Goal: Task Accomplishment & Management: Manage account settings

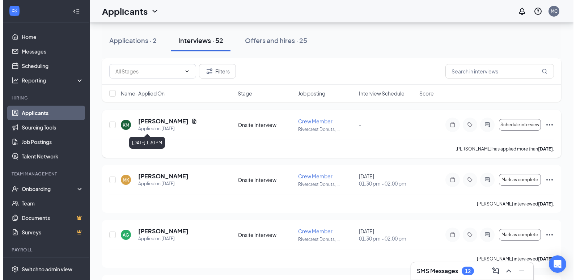
scroll to position [217, 0]
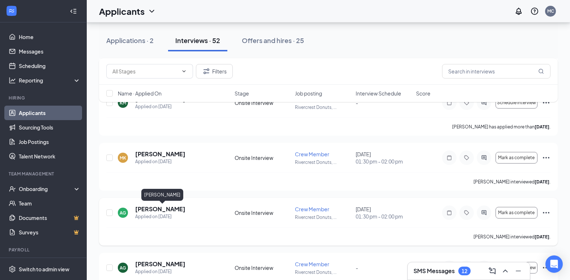
click at [177, 206] on h5 "[PERSON_NAME]" at bounding box center [160, 209] width 50 height 8
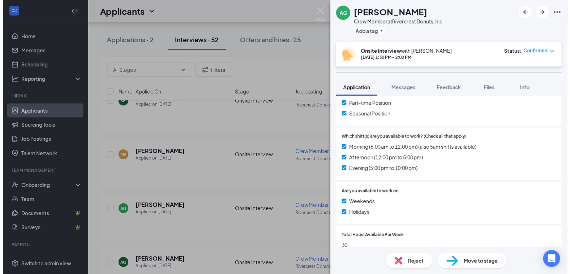
scroll to position [217, 0]
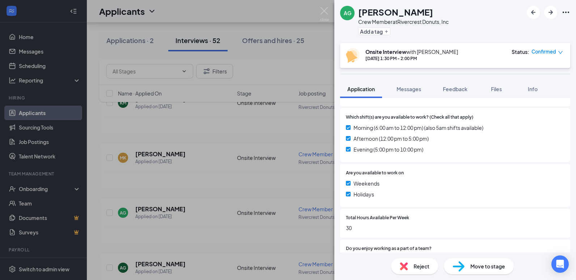
click at [263, 119] on div "AG [PERSON_NAME] Crew Member at Rivercrest Donuts, Inc Add a tag Onsite Intervi…" at bounding box center [288, 140] width 576 height 280
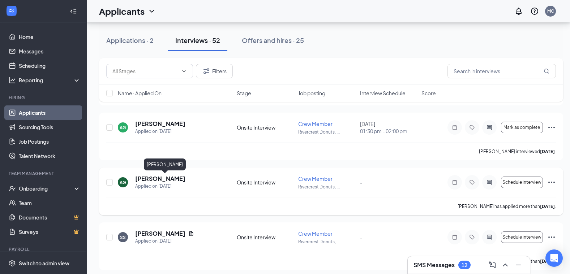
scroll to position [289, 0]
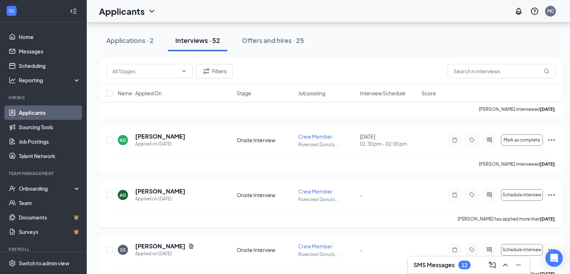
click at [550, 196] on icon "Ellipses" at bounding box center [551, 195] width 9 height 9
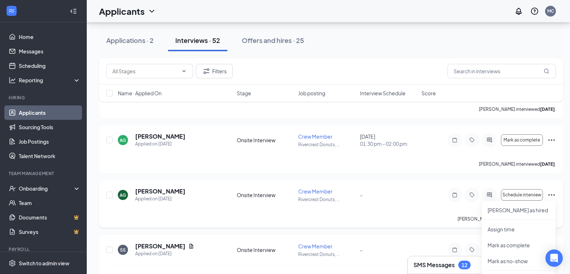
click at [429, 202] on div "AG [PERSON_NAME] Applied on [DATE] Onsite Interview Crew Member Rivercrest Donu…" at bounding box center [331, 199] width 450 height 22
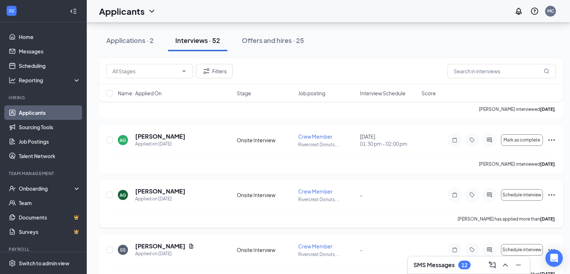
click at [553, 192] on icon "Ellipses" at bounding box center [551, 195] width 9 height 9
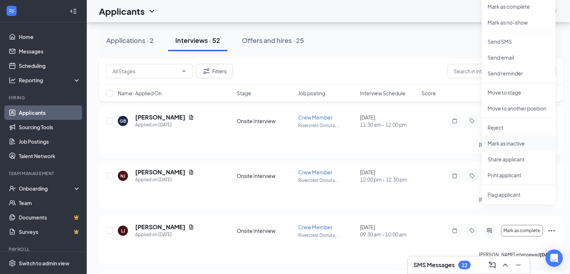
scroll to position [542, 0]
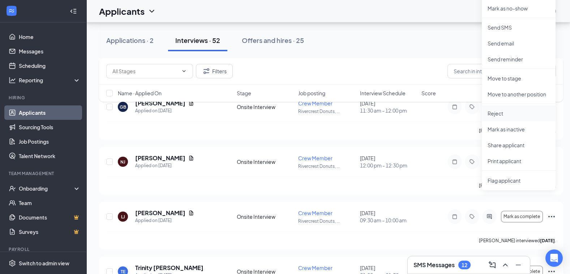
click at [503, 110] on li "Reject" at bounding box center [519, 114] width 74 height 16
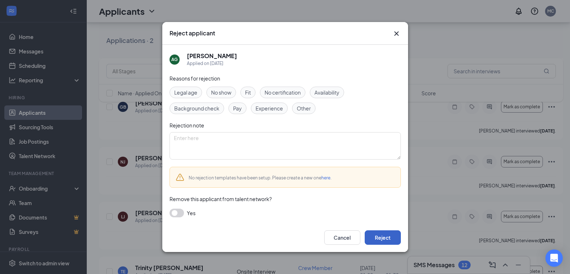
click at [385, 242] on button "Reject" at bounding box center [383, 238] width 36 height 14
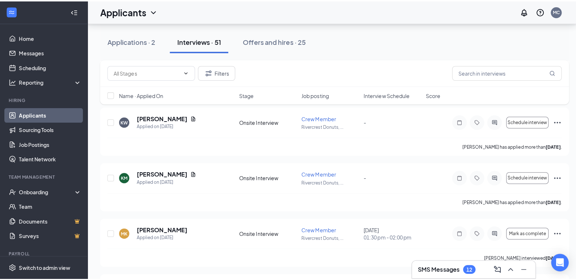
scroll to position [0, 0]
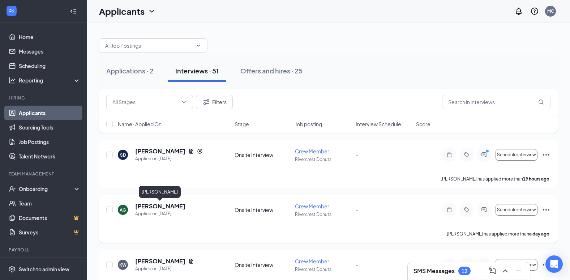
click at [162, 206] on h5 "[PERSON_NAME]" at bounding box center [160, 206] width 50 height 8
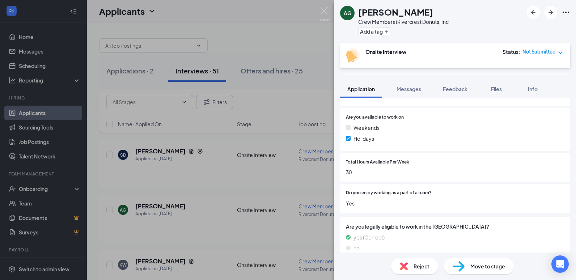
scroll to position [330, 0]
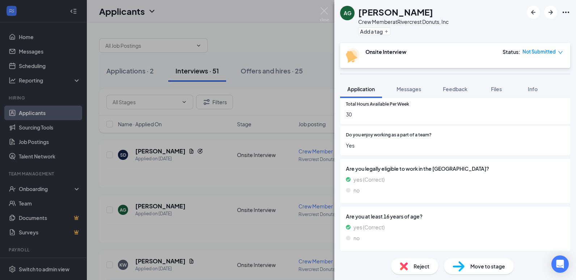
click at [413, 264] on span "Reject" at bounding box center [421, 266] width 16 height 8
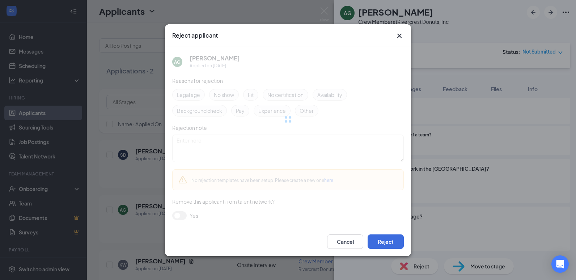
scroll to position [328, 0]
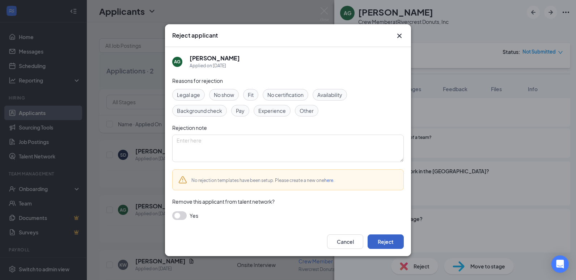
click at [388, 237] on button "Reject" at bounding box center [385, 241] width 36 height 14
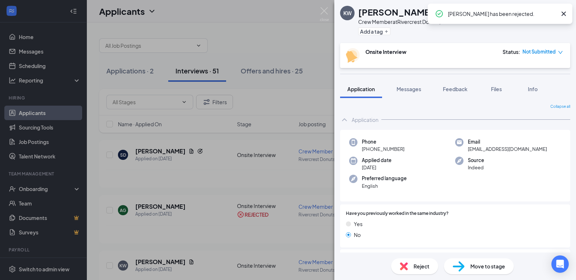
click at [278, 194] on div "KW [PERSON_NAME] Crew Member at Rivercrest Donuts, Inc Add a tag Onsite Intervi…" at bounding box center [288, 140] width 576 height 280
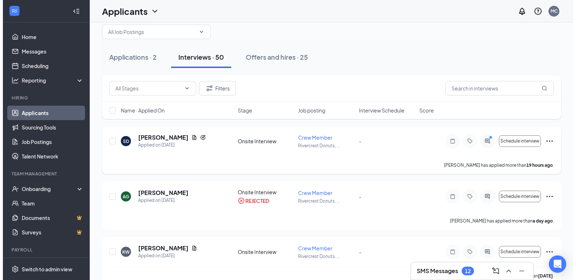
scroll to position [72, 0]
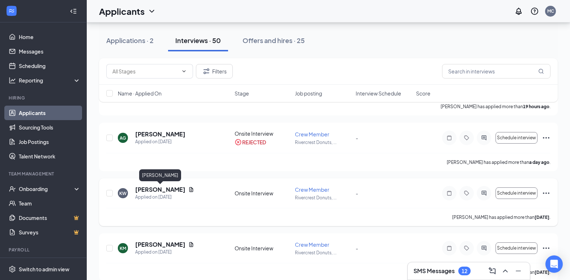
click at [153, 189] on h5 "[PERSON_NAME]" at bounding box center [160, 189] width 50 height 8
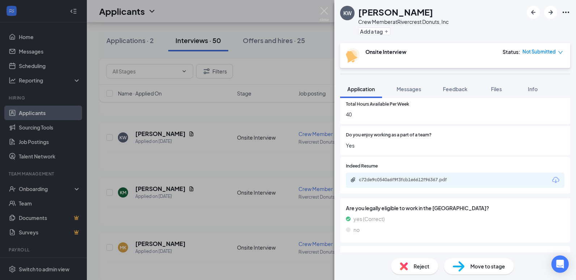
scroll to position [350, 0]
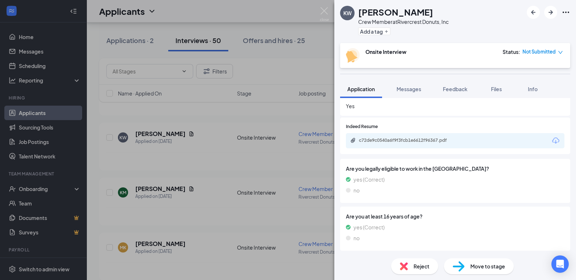
click at [421, 265] on span "Reject" at bounding box center [421, 266] width 16 height 8
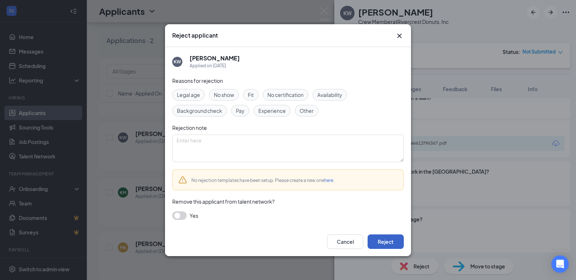
click at [386, 239] on button "Reject" at bounding box center [385, 241] width 36 height 14
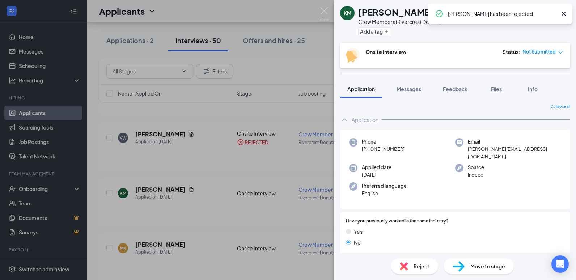
click at [262, 162] on div "KM [PERSON_NAME] Crew Member at [GEOGRAPHIC_DATA] Donuts, Inc Add a tag Onsite …" at bounding box center [288, 140] width 576 height 280
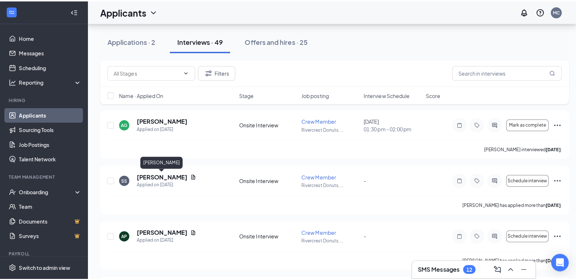
scroll to position [181, 0]
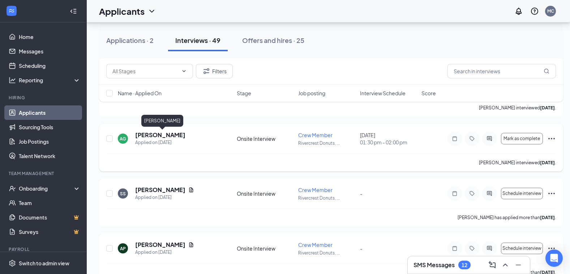
click at [185, 135] on h5 "[PERSON_NAME]" at bounding box center [160, 135] width 50 height 8
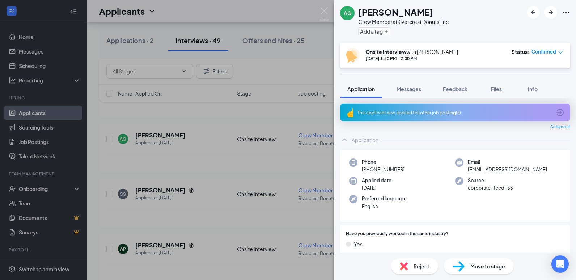
scroll to position [145, 0]
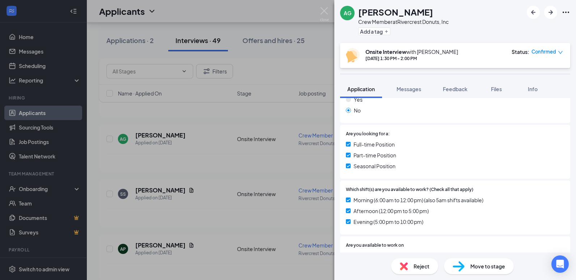
click at [411, 272] on div "Reject" at bounding box center [414, 266] width 47 height 16
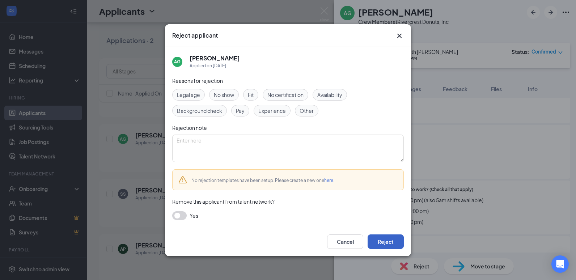
click at [383, 242] on button "Reject" at bounding box center [385, 241] width 36 height 14
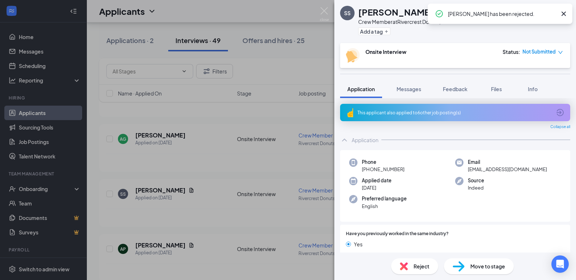
click at [212, 180] on div "SS [PERSON_NAME] Crew Member at Rivercrest Donuts, Inc Add a tag Onsite Intervi…" at bounding box center [288, 140] width 576 height 280
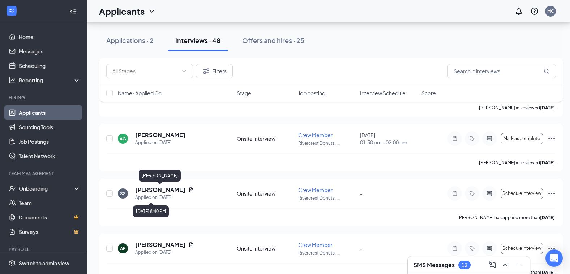
drag, startPoint x: 147, startPoint y: 187, endPoint x: 162, endPoint y: 182, distance: 16.0
click at [148, 187] on h5 "[PERSON_NAME]" at bounding box center [160, 190] width 50 height 8
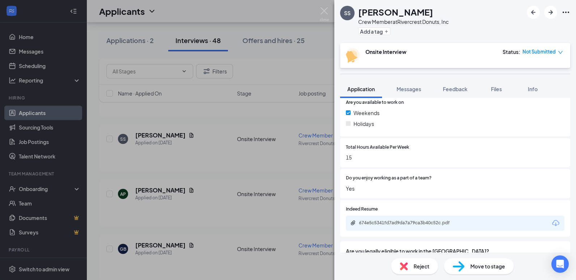
scroll to position [289, 0]
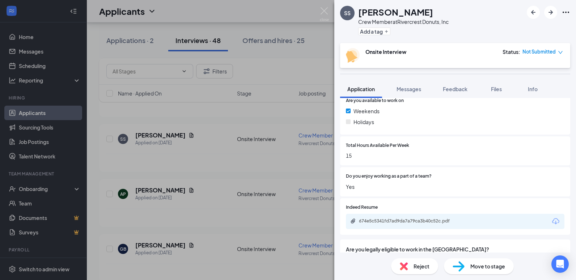
click at [400, 215] on div "674e5c5341fd7ad9da7a79ca3b40c52c.pdf" at bounding box center [455, 221] width 218 height 15
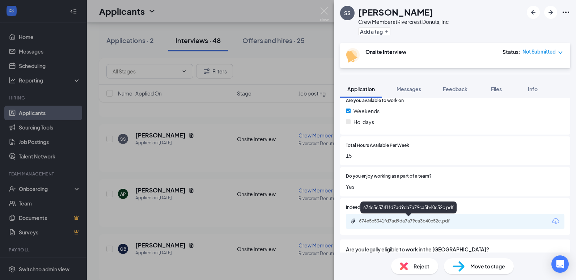
click at [401, 224] on div "674e5c5341fd7ad9da7a79ca3b40c52c.pdf" at bounding box center [408, 221] width 117 height 7
